Goal: Navigation & Orientation: Find specific page/section

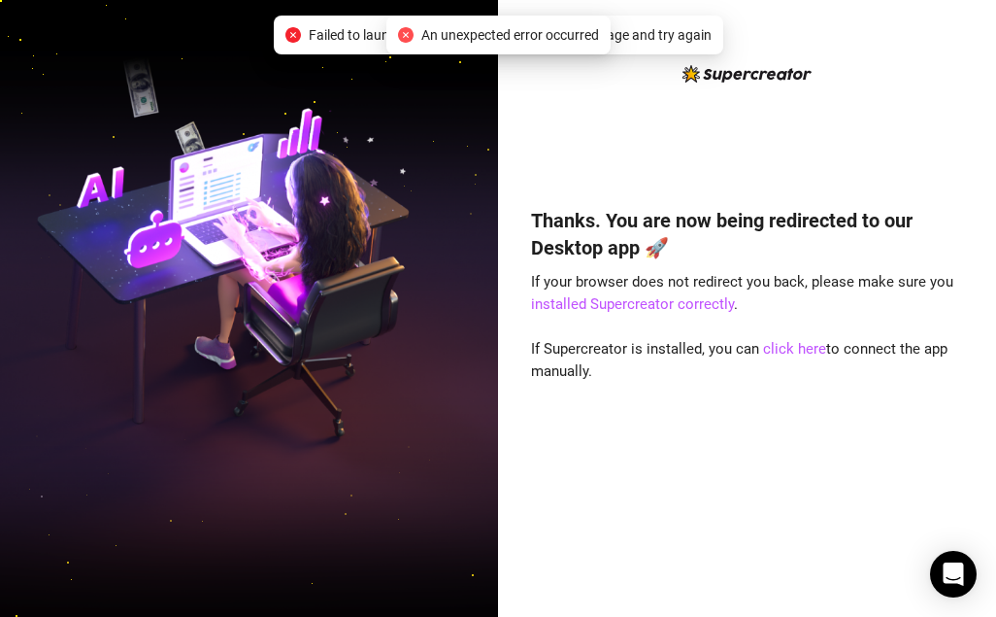
click at [403, 37] on icon "close-circle" at bounding box center [406, 35] width 16 height 16
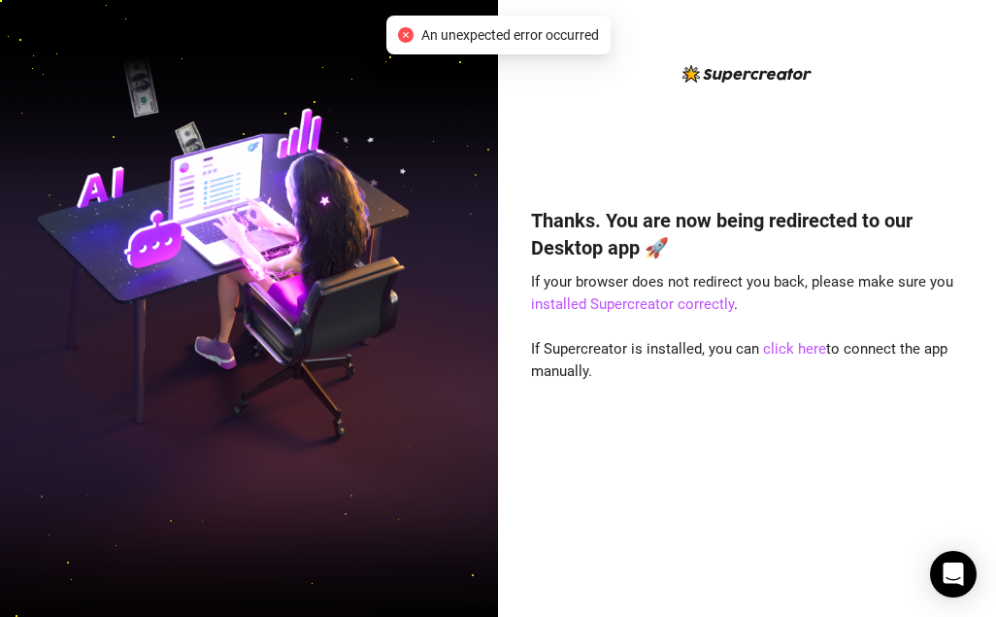
click at [454, 31] on span "An unexpected error occurred" at bounding box center [510, 34] width 178 height 21
click at [456, 34] on span "An unexpected error occurred" at bounding box center [510, 34] width 178 height 21
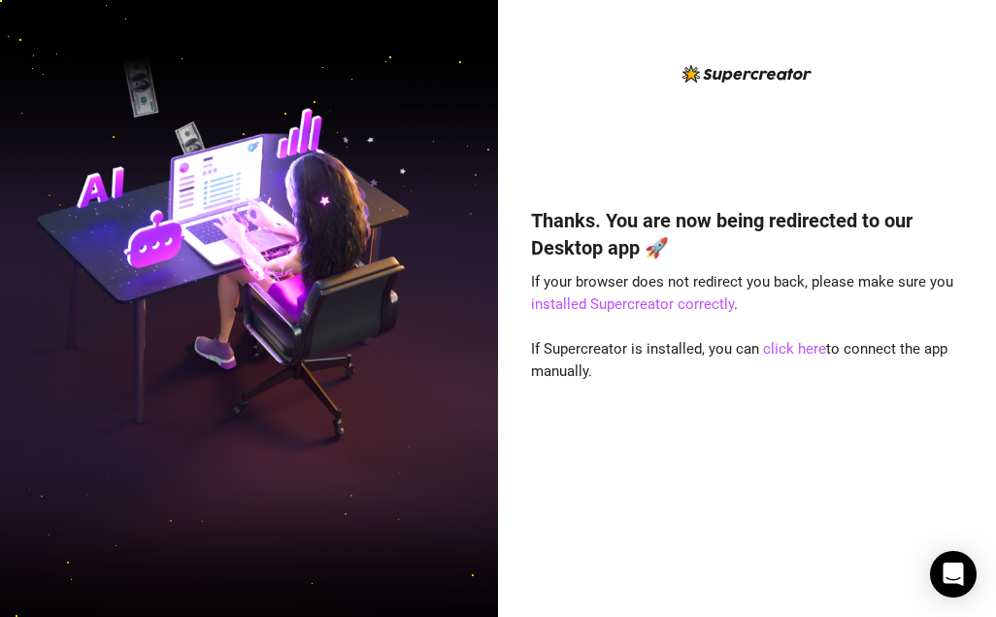
click at [335, 360] on img at bounding box center [249, 308] width 498 height 624
click at [769, 348] on link "click here" at bounding box center [794, 348] width 63 height 17
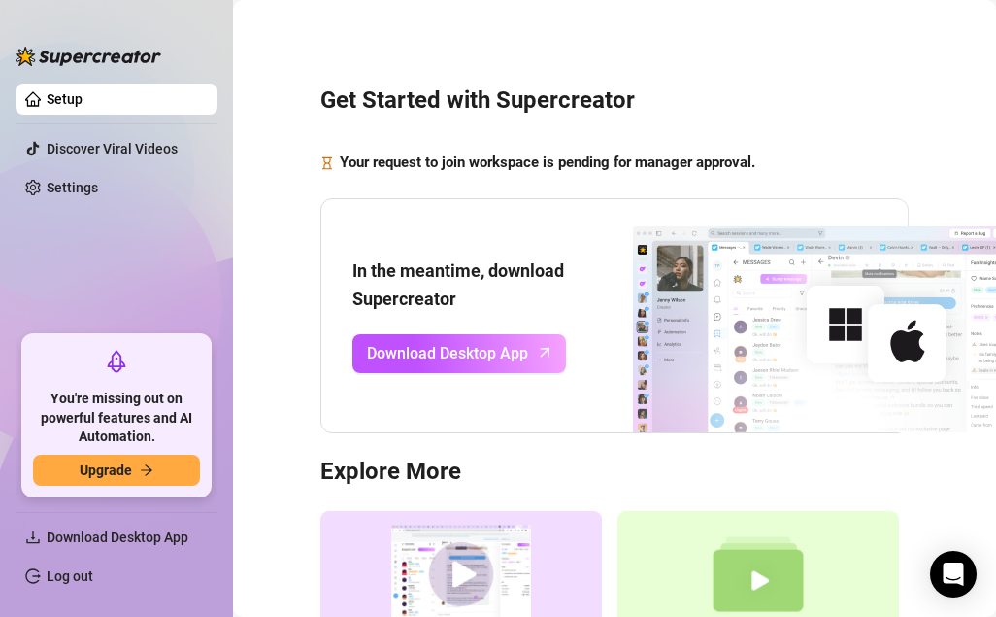
click at [83, 96] on link "Setup" at bounding box center [65, 99] width 36 height 16
click at [59, 105] on link "Setup" at bounding box center [65, 99] width 36 height 16
click at [64, 184] on link "Settings" at bounding box center [72, 188] width 51 height 16
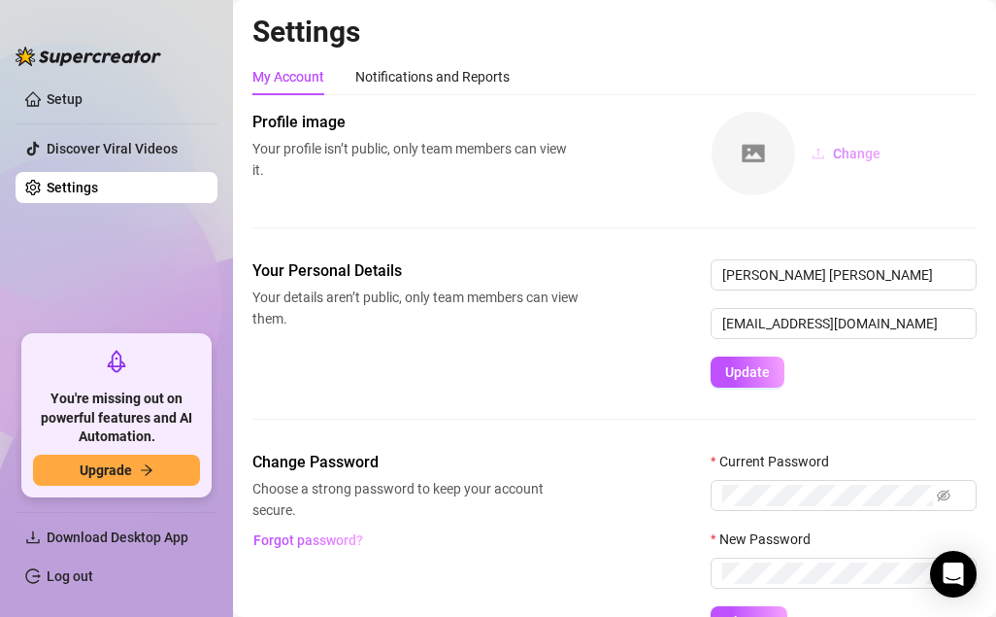
click at [832, 152] on button "Change" at bounding box center [846, 153] width 100 height 31
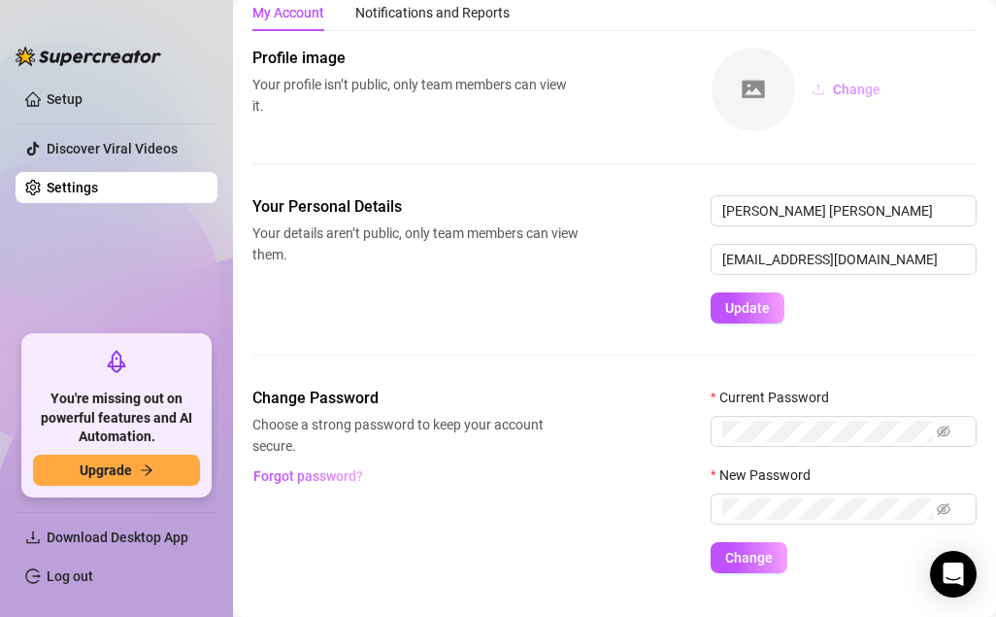
scroll to position [104, 0]
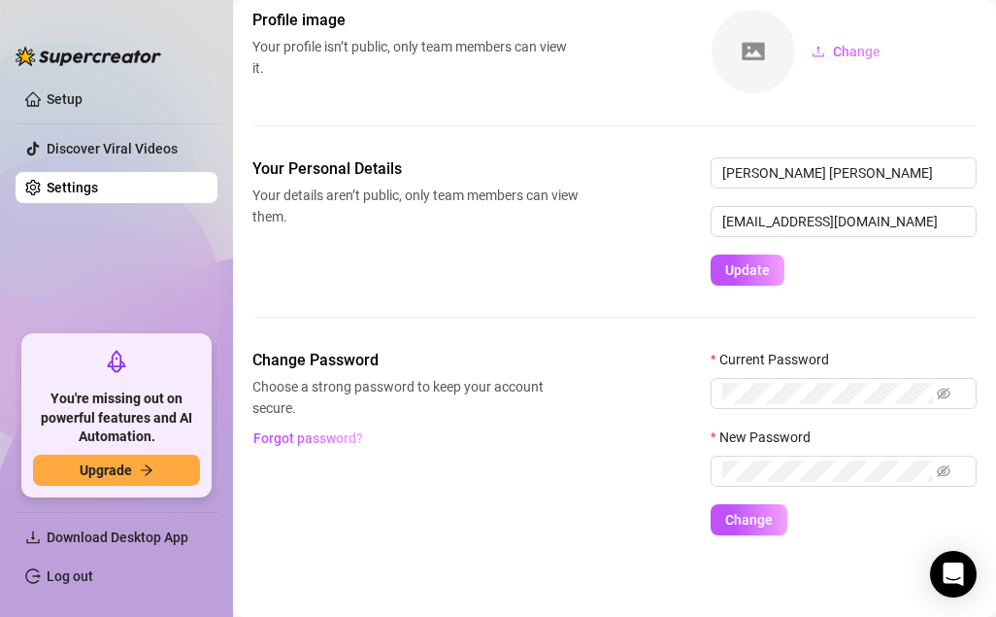
click at [579, 478] on div "Change Password Choose a strong password to keep your account secure. Forgot pa…" at bounding box center [614, 442] width 724 height 186
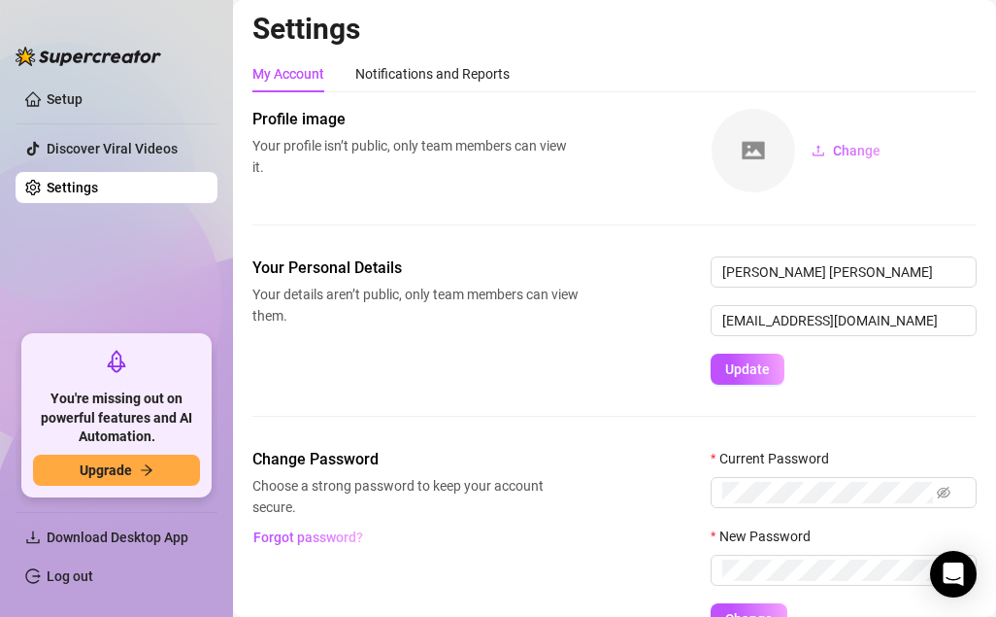
scroll to position [0, 0]
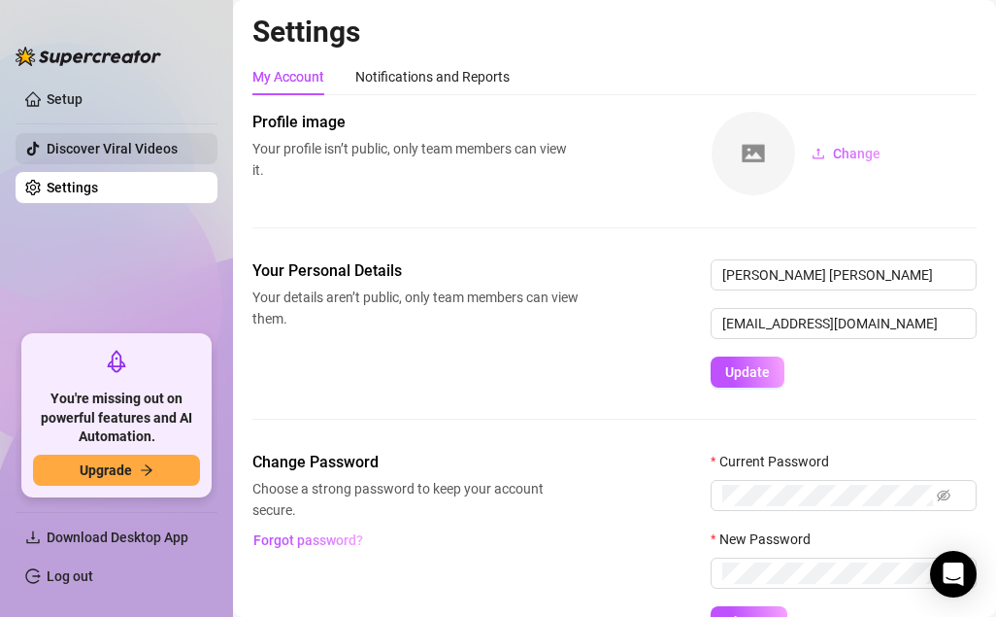
click at [93, 141] on link "Discover Viral Videos" at bounding box center [112, 149] width 131 height 16
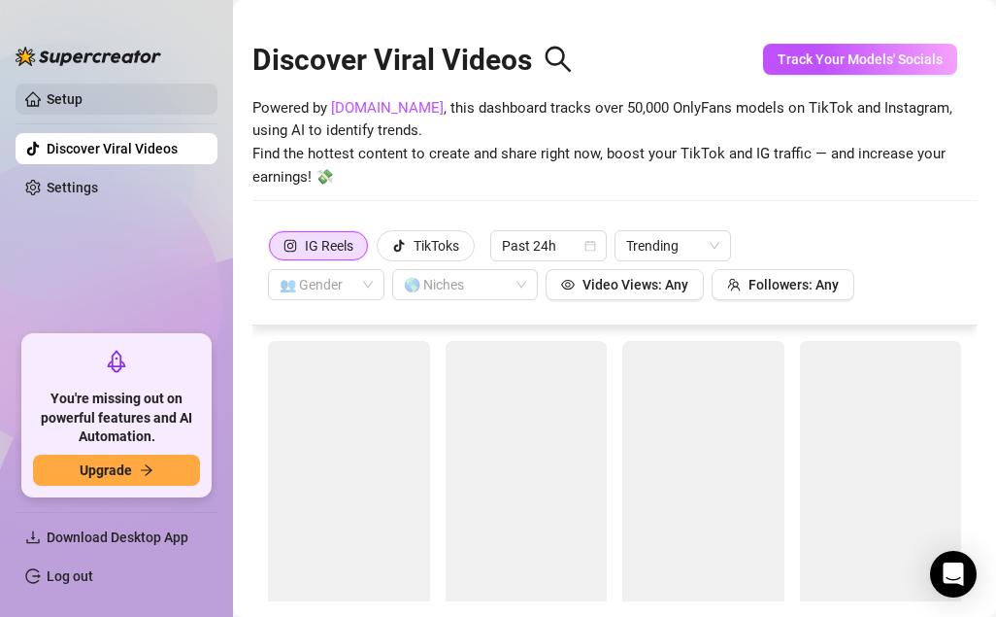
click at [75, 98] on link "Setup" at bounding box center [65, 99] width 36 height 16
